Goal: Find specific page/section: Find specific page/section

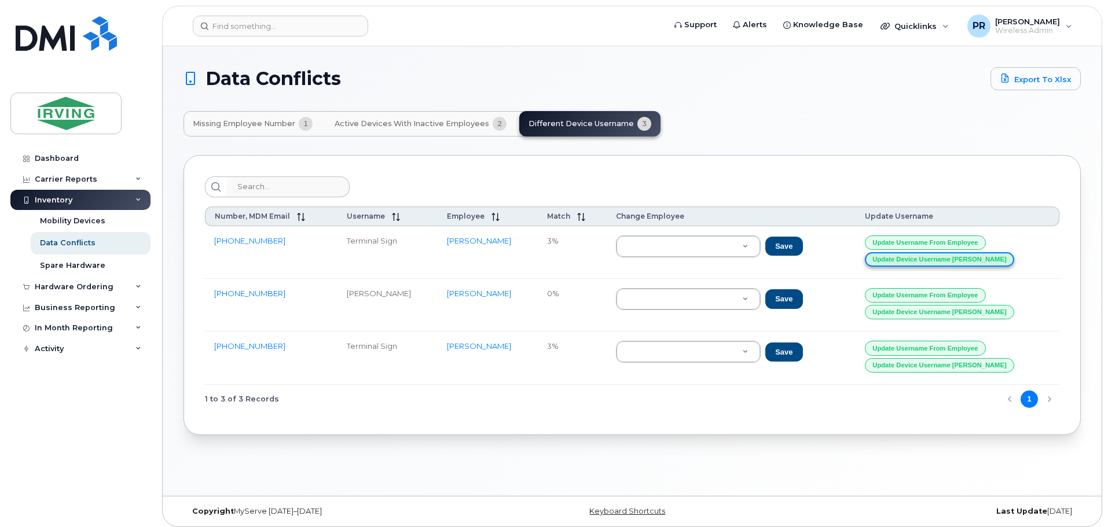
click at [934, 259] on button "Update Device Username [PERSON_NAME]" at bounding box center [940, 259] width 150 height 14
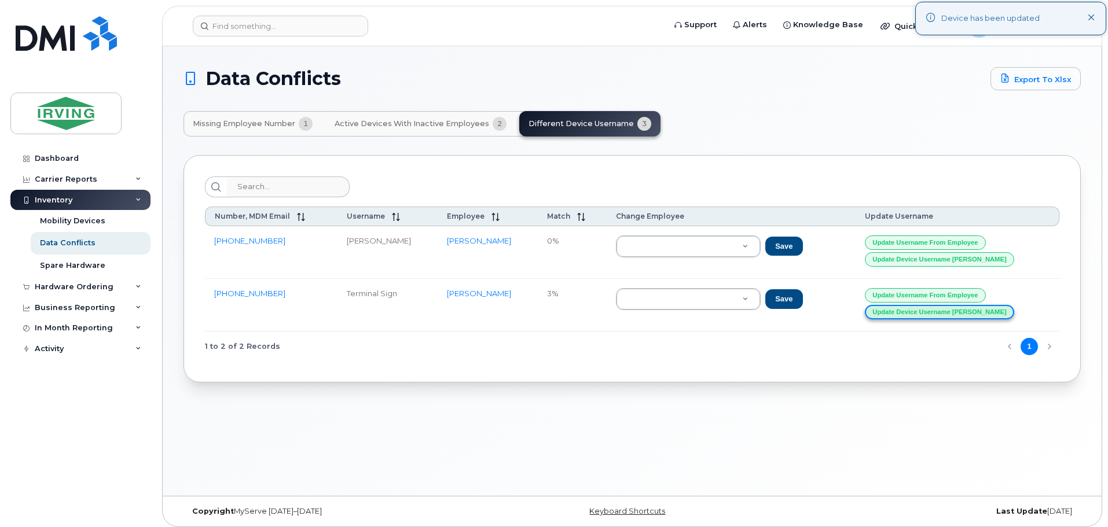
click at [921, 313] on button "Update Device Username [PERSON_NAME]" at bounding box center [940, 312] width 150 height 14
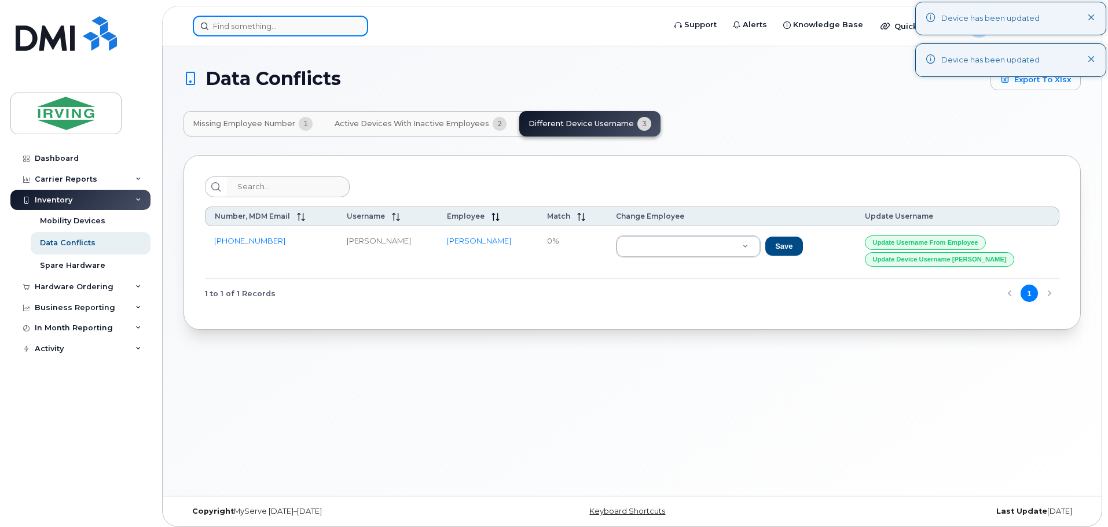
click at [274, 25] on input at bounding box center [280, 26] width 175 height 21
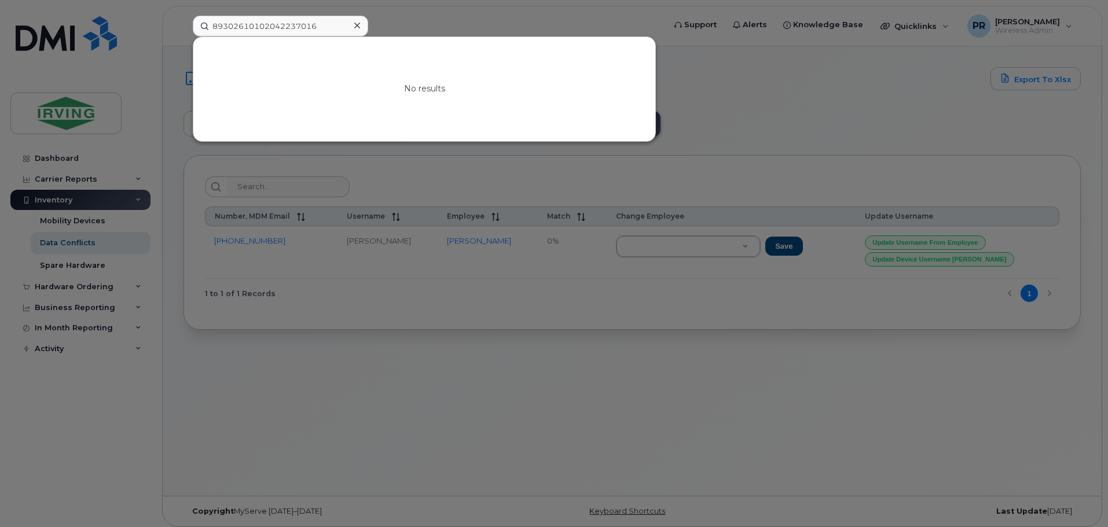
click at [392, 25] on div at bounding box center [554, 263] width 1108 height 527
click at [257, 25] on input "89302610102042237016" at bounding box center [280, 26] width 175 height 21
drag, startPoint x: 320, startPoint y: 28, endPoint x: 139, endPoint y: 28, distance: 181.2
click at [183, 28] on div "89302610102042237016 No results" at bounding box center [424, 26] width 483 height 21
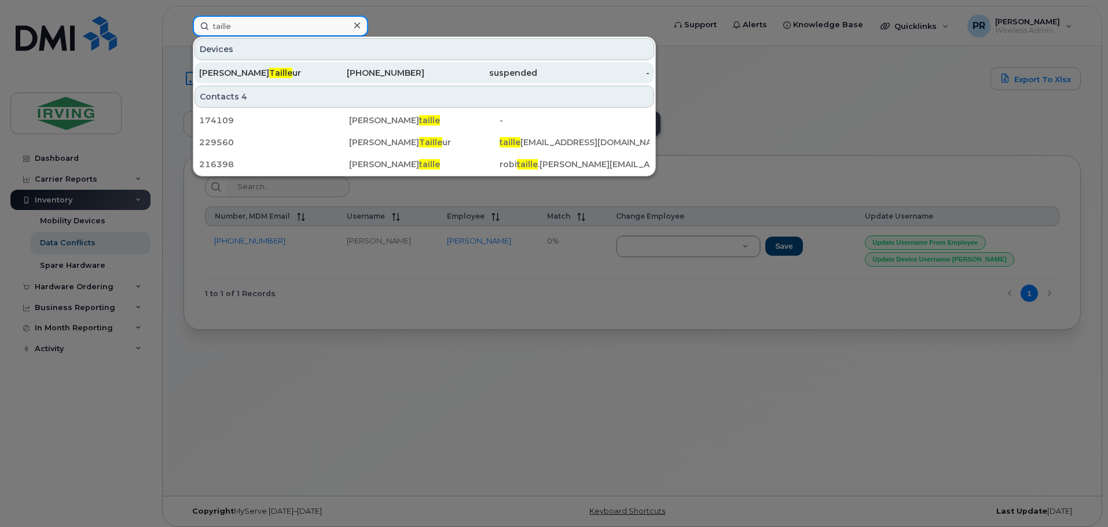
type input "taille"
click at [284, 71] on div "[PERSON_NAME] ur" at bounding box center [255, 73] width 113 height 12
